Goal: Task Accomplishment & Management: Complete application form

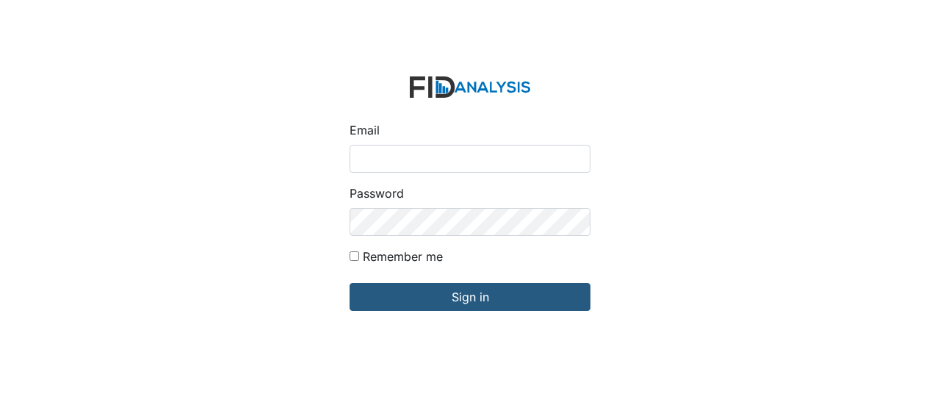
click at [360, 154] on input "Email" at bounding box center [470, 159] width 241 height 28
type input "GClark@lifeincorporated.com"
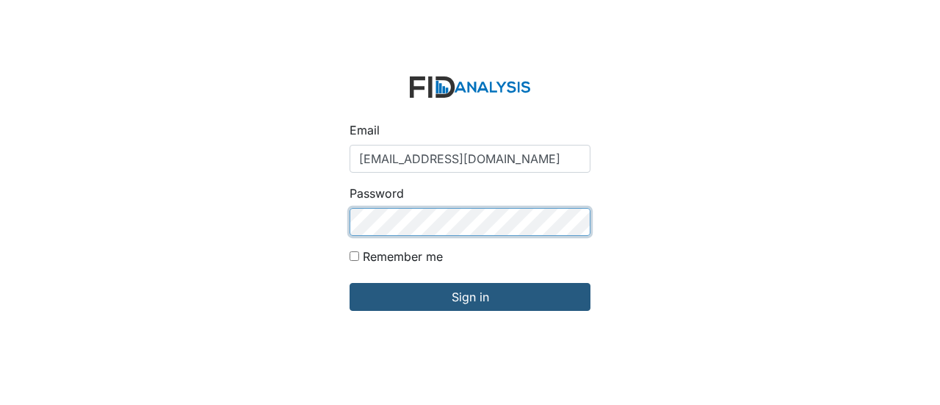
click at [350, 283] on input "Sign in" at bounding box center [470, 297] width 241 height 28
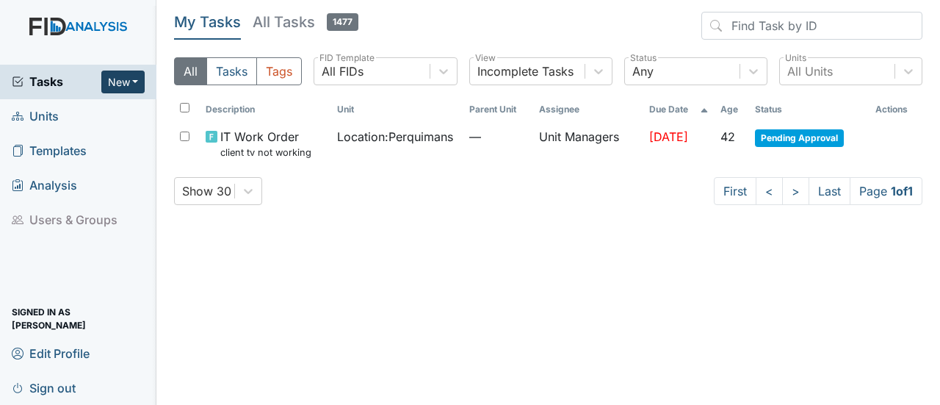
click at [137, 82] on button "New" at bounding box center [123, 82] width 44 height 23
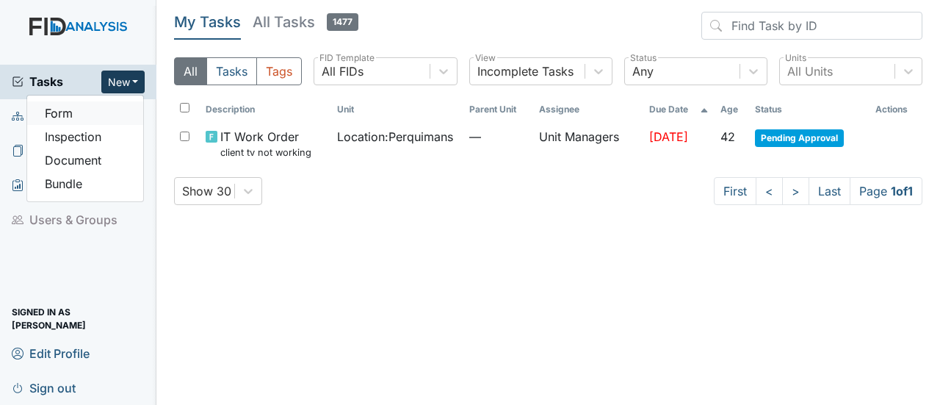
click at [85, 112] on link "Form" at bounding box center [85, 113] width 116 height 24
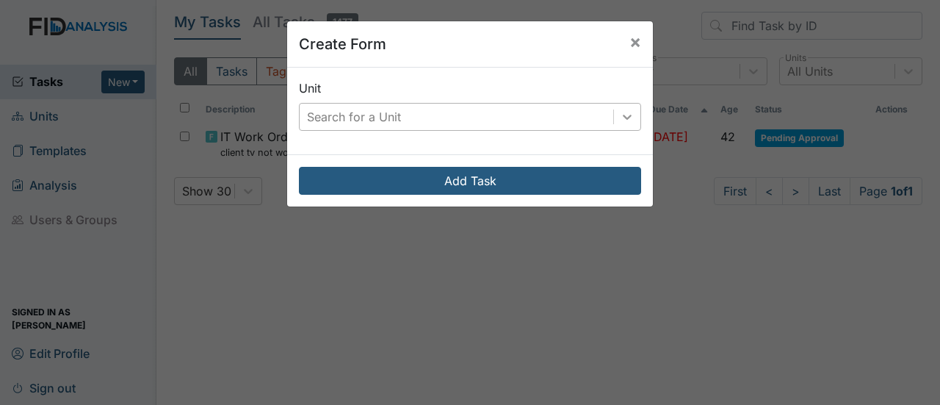
click at [629, 115] on icon at bounding box center [627, 116] width 15 height 15
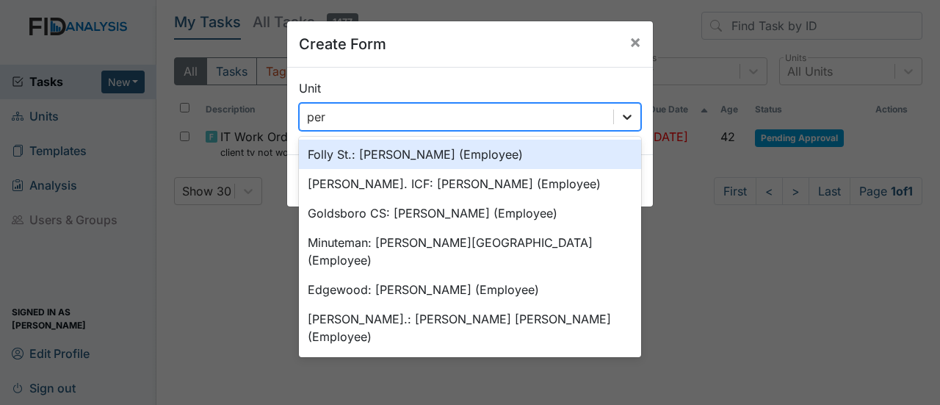
type input "perq"
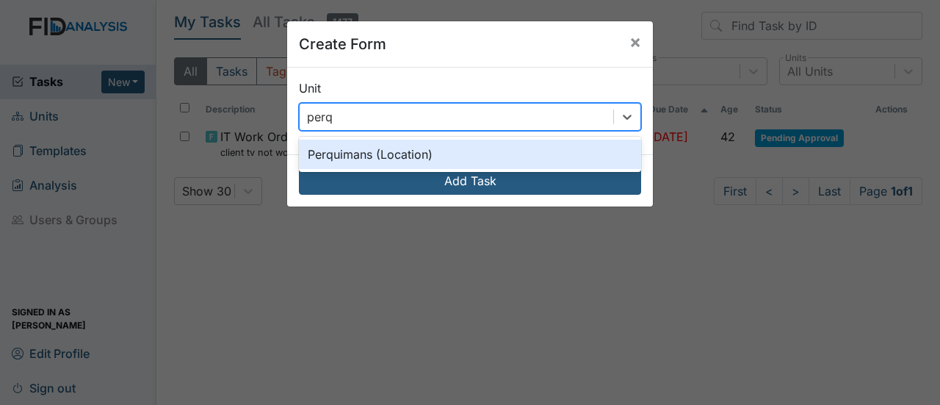
click at [454, 149] on div "Perquimans (Location)" at bounding box center [470, 154] width 342 height 29
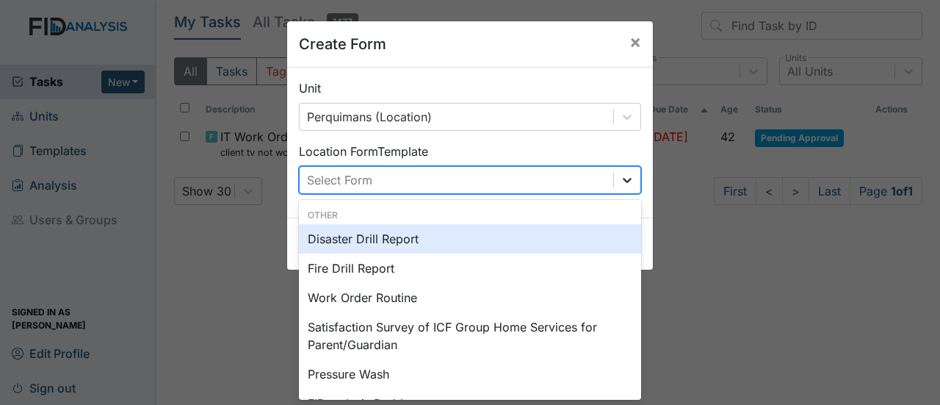
click at [614, 174] on div at bounding box center [627, 180] width 26 height 26
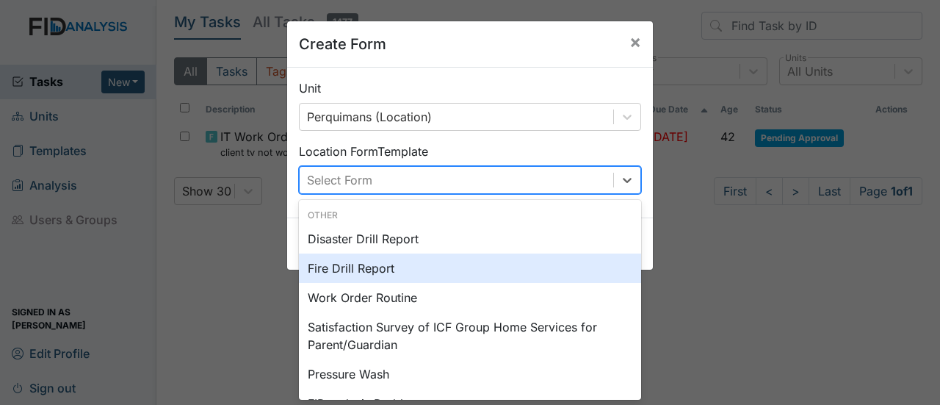
click at [472, 262] on div "Fire Drill Report" at bounding box center [470, 267] width 342 height 29
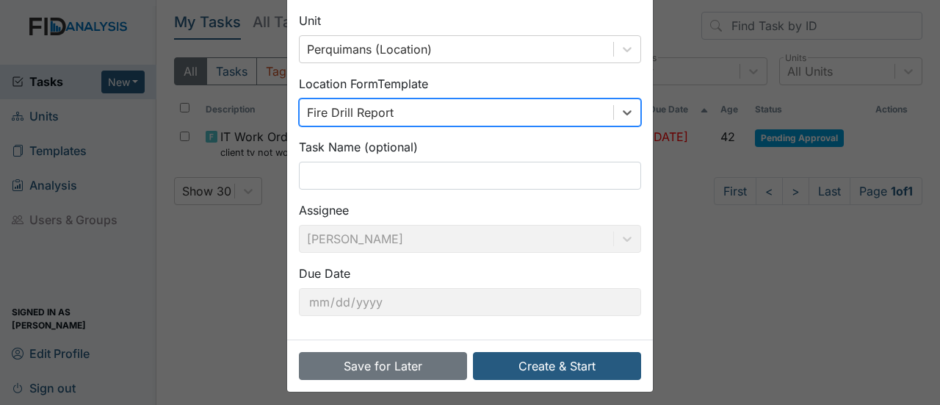
scroll to position [73, 0]
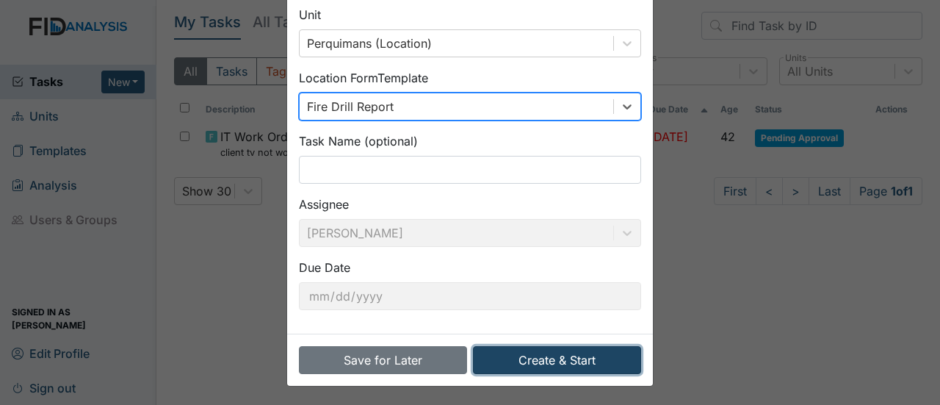
click at [571, 358] on button "Create & Start" at bounding box center [557, 360] width 168 height 28
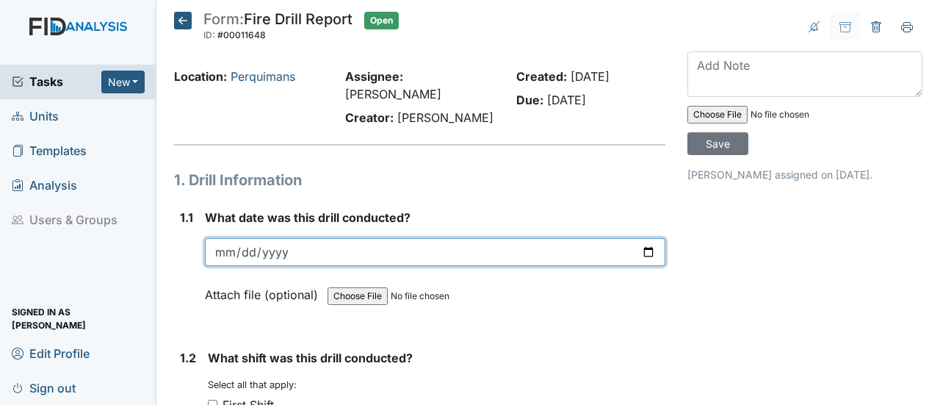
click at [641, 238] on input "date" at bounding box center [435, 252] width 461 height 28
type input "2025-08-27"
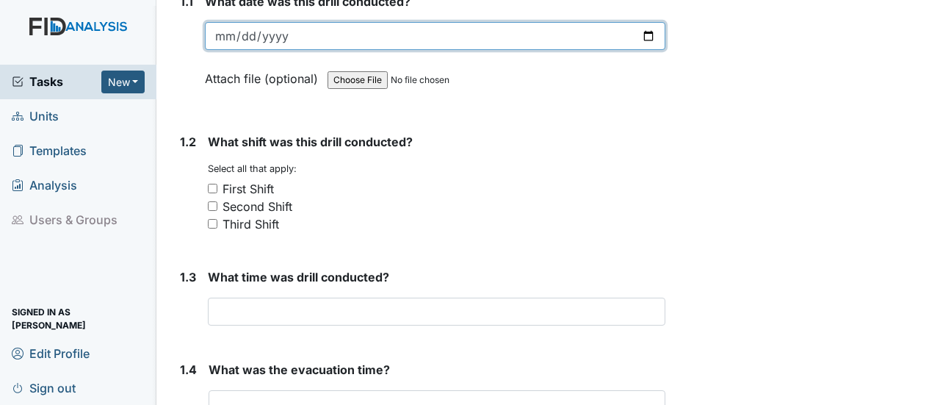
scroll to position [220, 0]
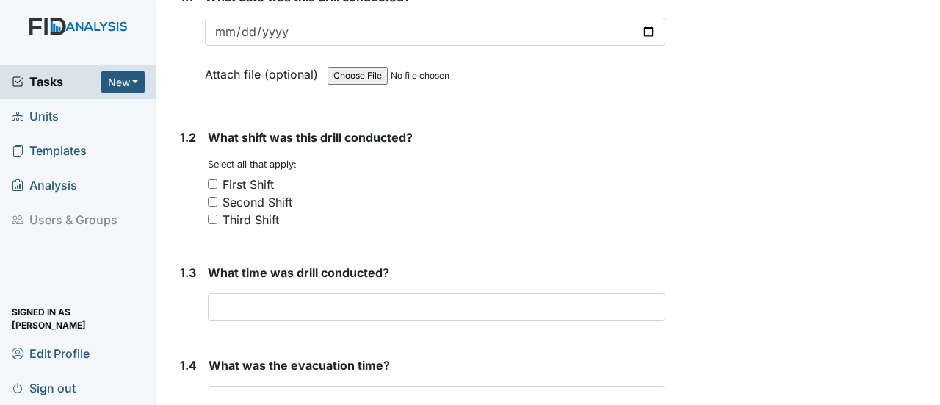
click at [210, 179] on input "First Shift" at bounding box center [213, 184] width 10 height 10
checkbox input "true"
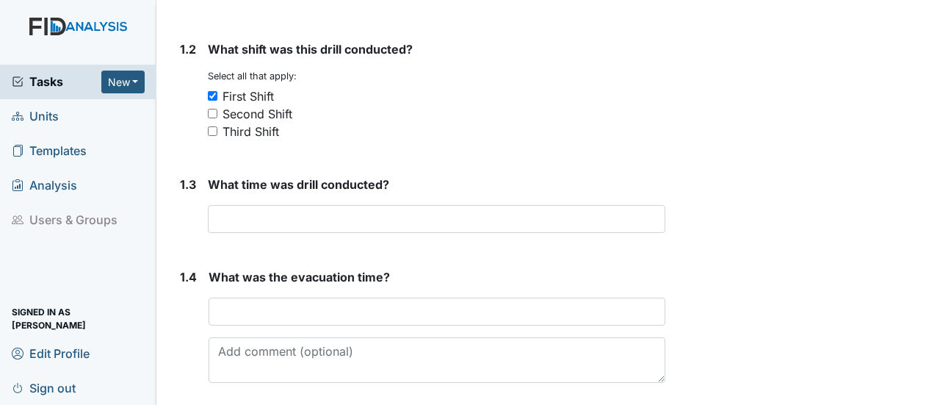
scroll to position [367, 0]
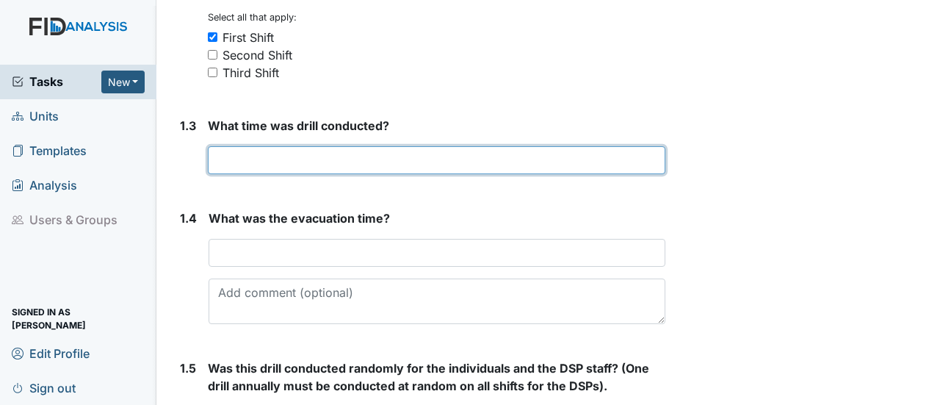
click at [229, 146] on input "text" at bounding box center [437, 160] width 458 height 28
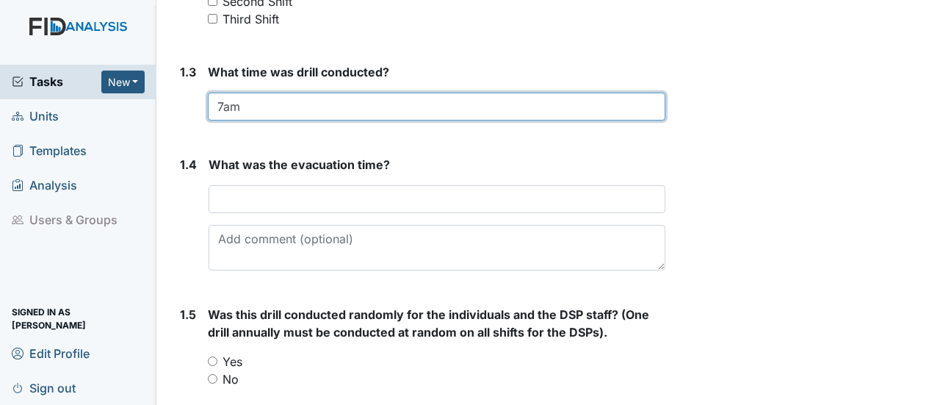
scroll to position [441, 0]
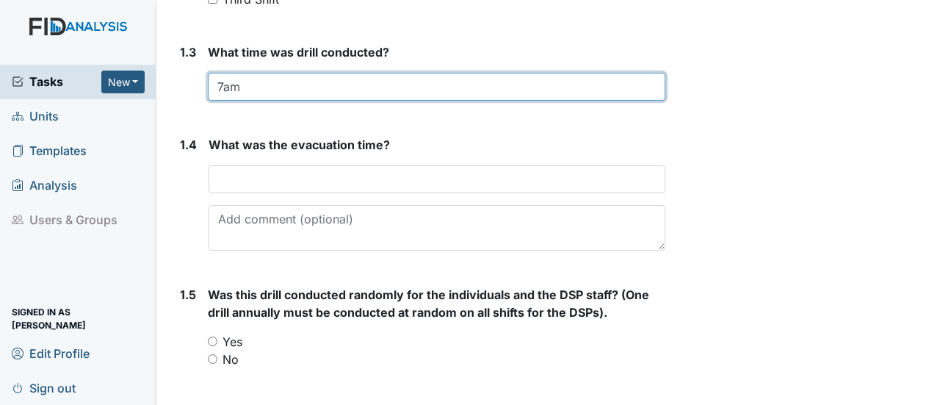
type input "7am"
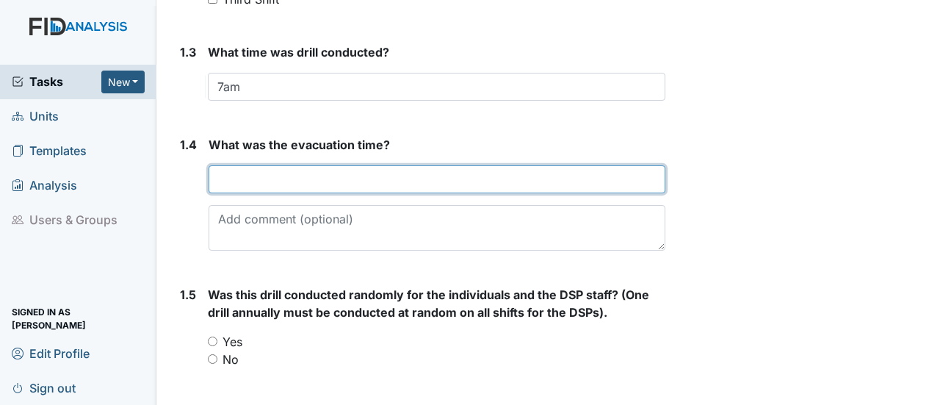
click at [223, 165] on input "text" at bounding box center [437, 179] width 457 height 28
type input "one minute 30 seconds"
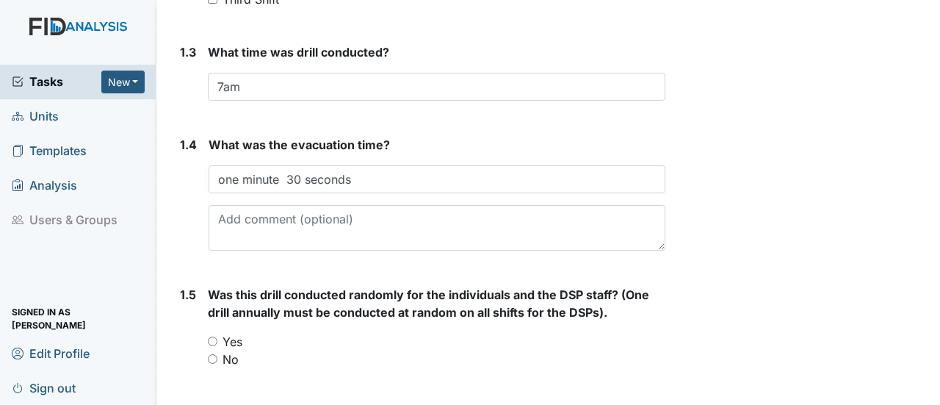
click at [212, 354] on input "No" at bounding box center [213, 359] width 10 height 10
radio input "true"
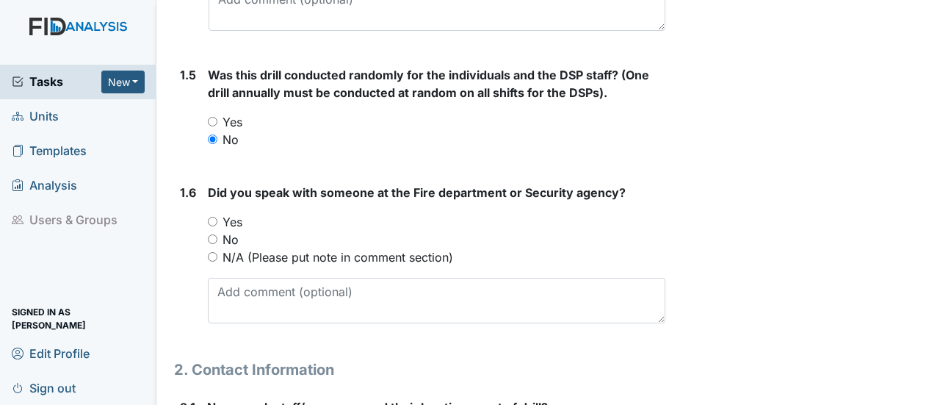
scroll to position [661, 0]
click at [212, 251] on input "N/A (Please put note in comment section)" at bounding box center [213, 256] width 10 height 10
radio input "true"
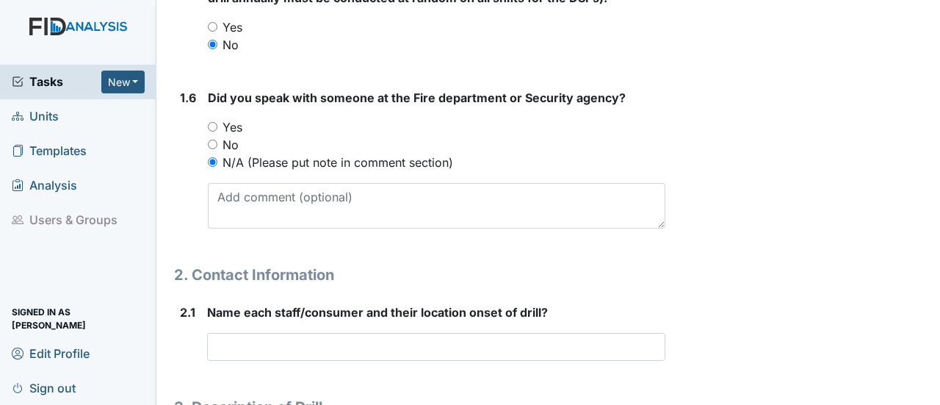
scroll to position [808, 0]
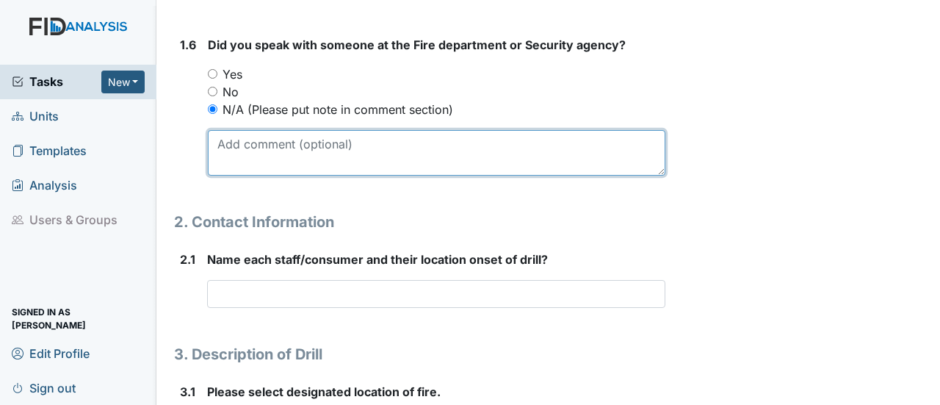
click at [221, 130] on textarea at bounding box center [437, 153] width 458 height 46
type textarea "not connected to the fire department."
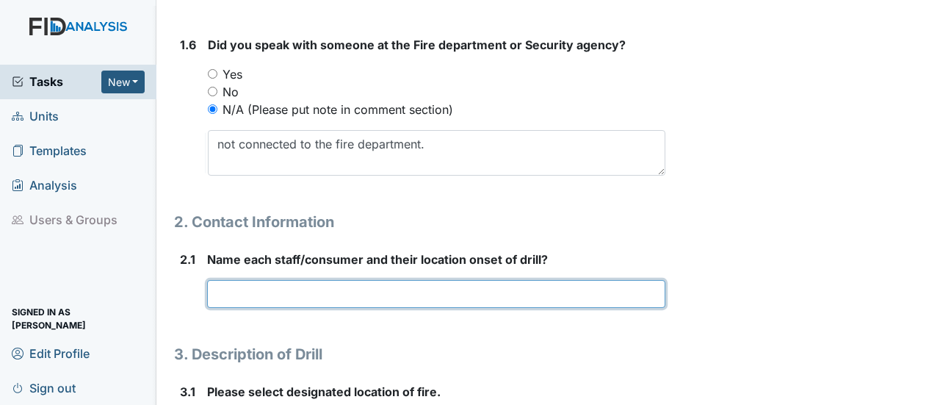
click at [248, 280] on input "text" at bounding box center [436, 294] width 458 height 28
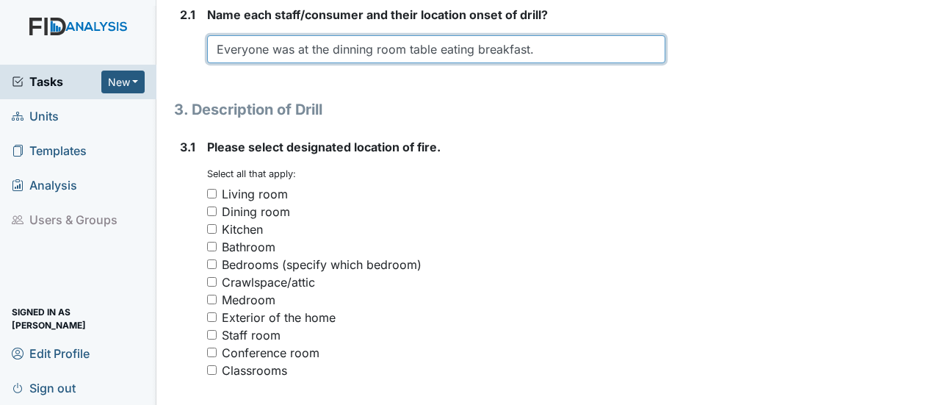
scroll to position [1102, 0]
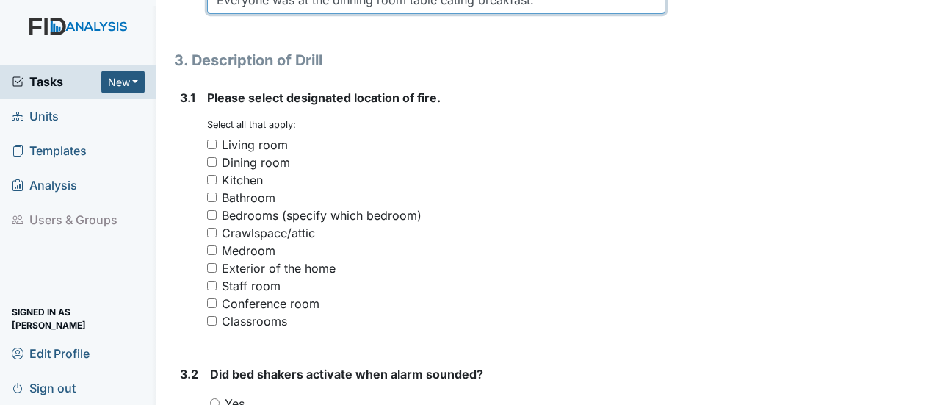
type input "Everyone was at the dinning room table eating breakfast."
click at [208, 245] on input "Medroom" at bounding box center [212, 250] width 10 height 10
checkbox input "true"
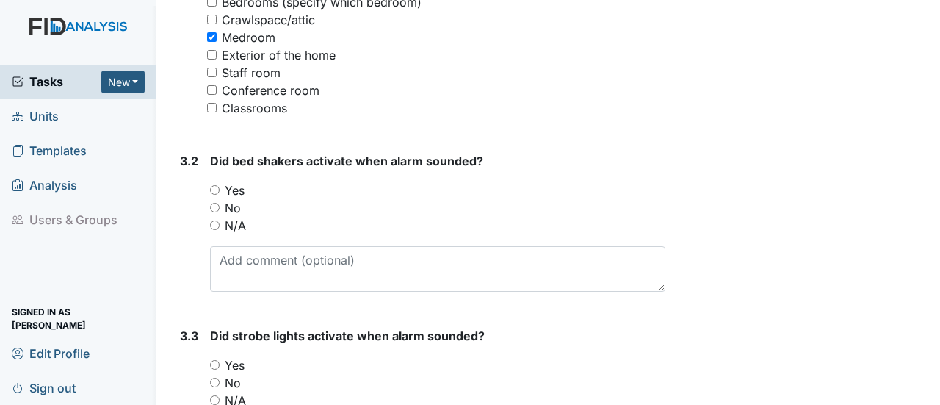
scroll to position [1322, 0]
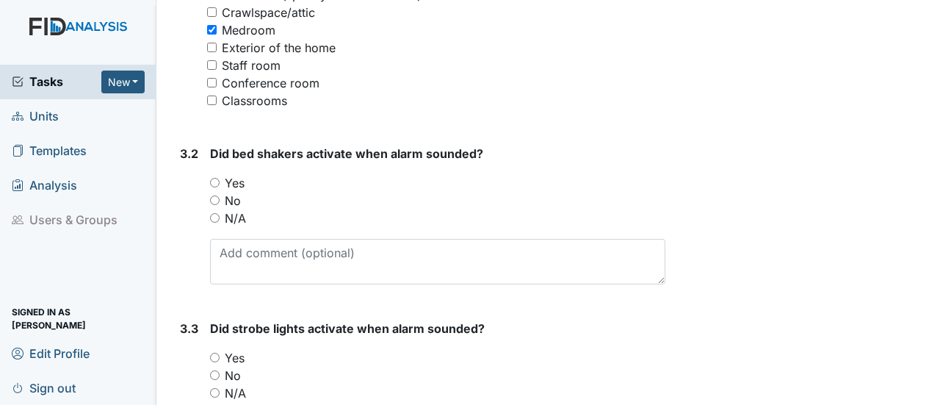
click at [216, 213] on input "N/A" at bounding box center [215, 218] width 10 height 10
radio input "true"
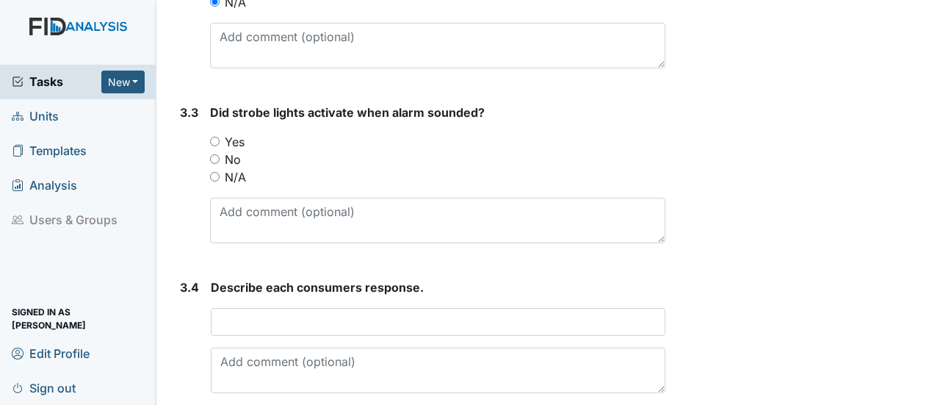
scroll to position [1543, 0]
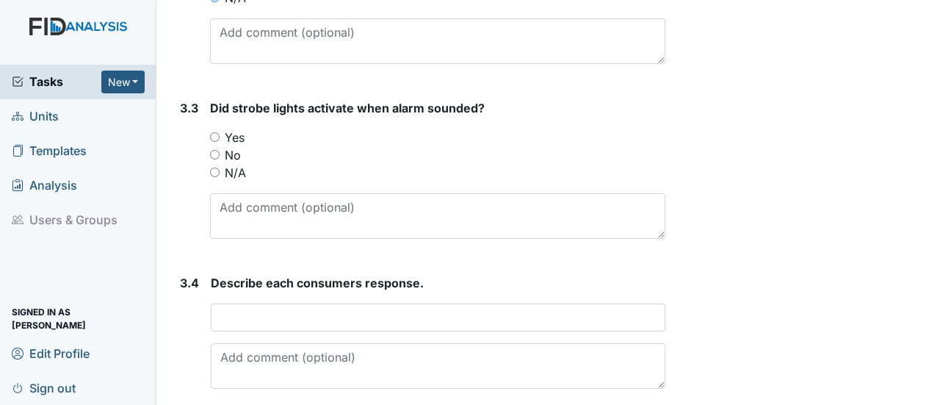
click at [216, 132] on input "Yes" at bounding box center [215, 137] width 10 height 10
radio input "true"
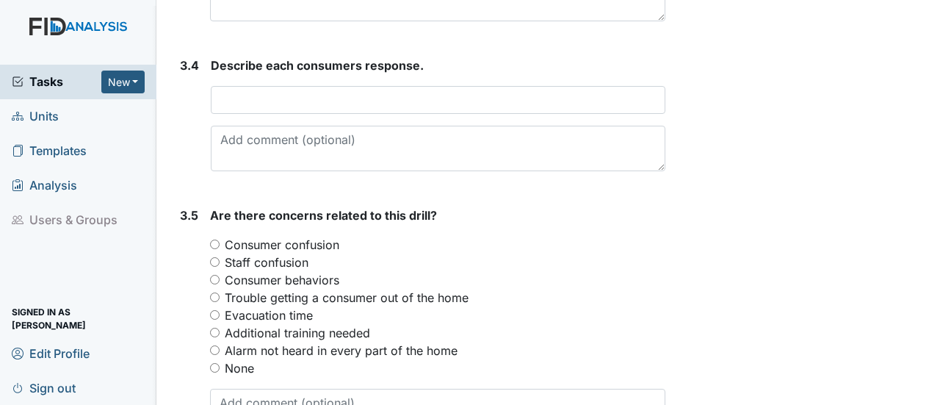
scroll to position [1763, 0]
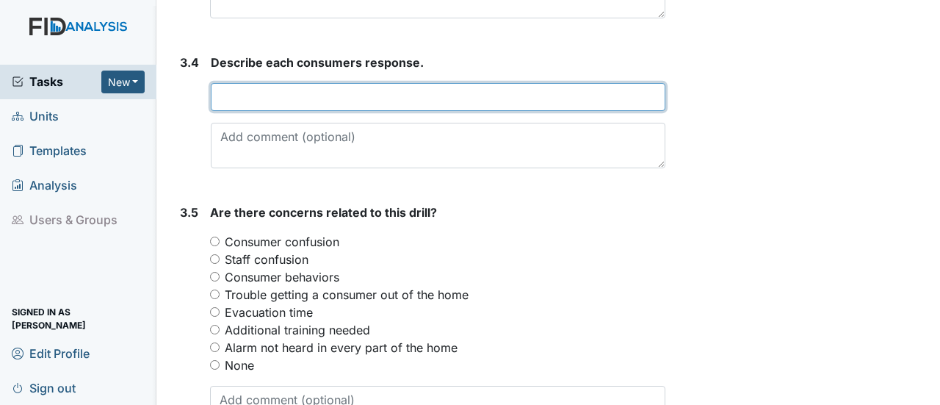
click at [234, 83] on input "text" at bounding box center [438, 97] width 455 height 28
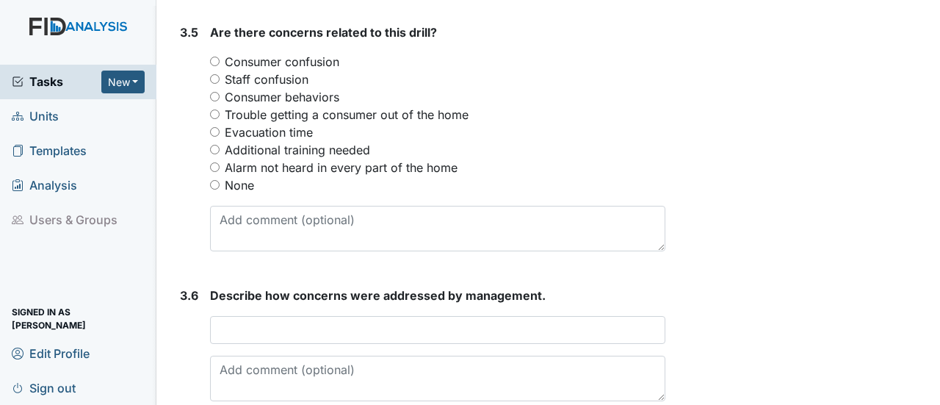
scroll to position [1910, 0]
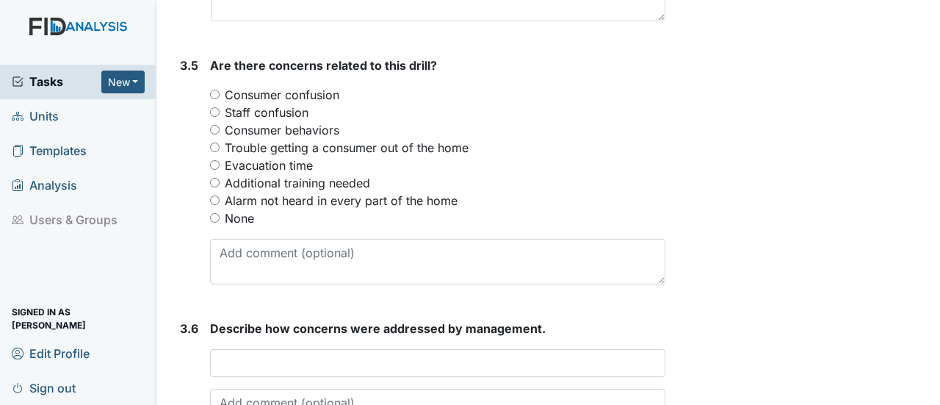
type input "got up and evacuated."
click at [211, 213] on input "None" at bounding box center [215, 218] width 10 height 10
radio input "true"
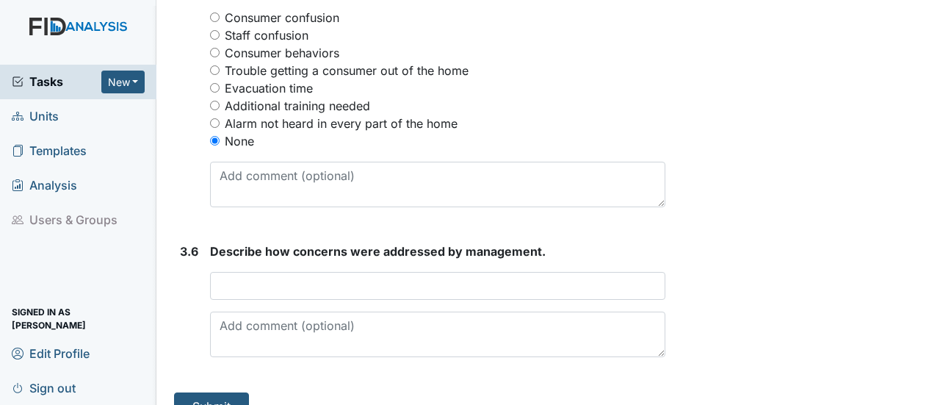
scroll to position [1992, 0]
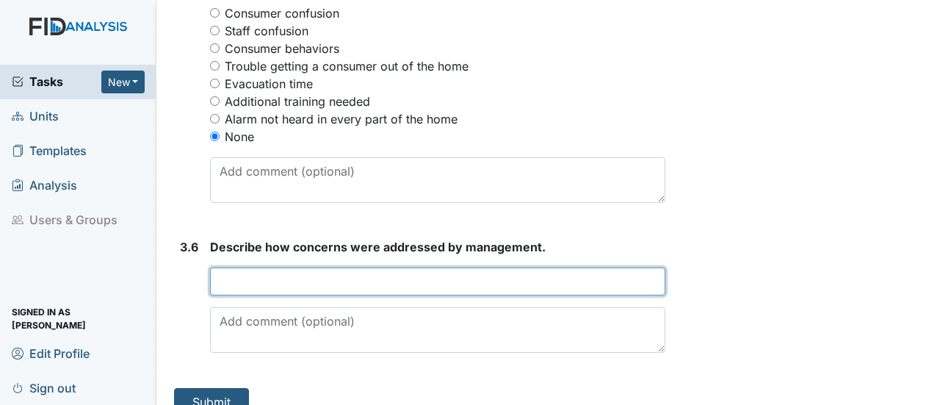
click at [235, 267] on input "text" at bounding box center [437, 281] width 455 height 28
type input "NA"
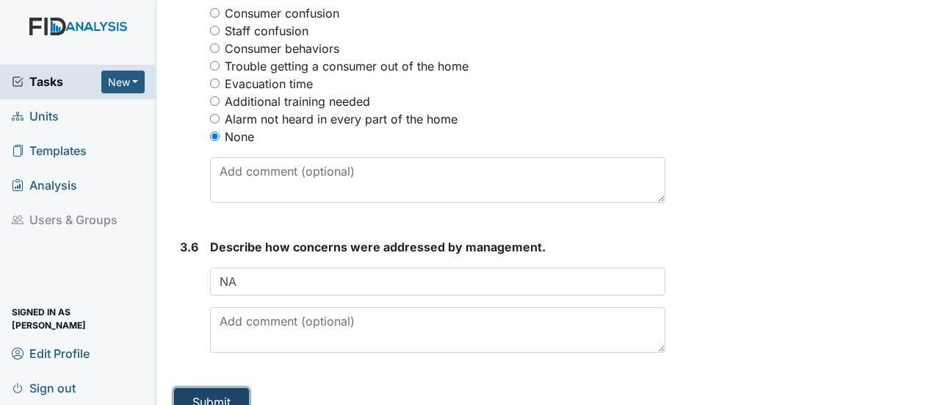
click at [235, 388] on button "Submit" at bounding box center [211, 402] width 75 height 28
